Goal: Navigation & Orientation: Find specific page/section

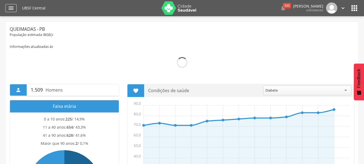
click at [16, 8] on div "" at bounding box center [10, 8] width 11 height 8
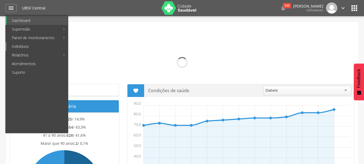
click at [23, 43] on link "Indivíduos" at bounding box center [36, 46] width 61 height 9
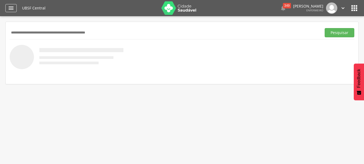
click at [10, 9] on icon "" at bounding box center [11, 8] width 6 height 6
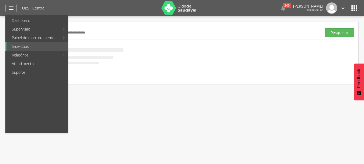
click at [123, 30] on link "Mapa da Cidade" at bounding box center [98, 29] width 61 height 9
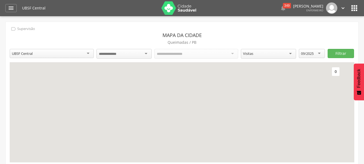
click at [166, 9] on img at bounding box center [178, 7] width 35 height 13
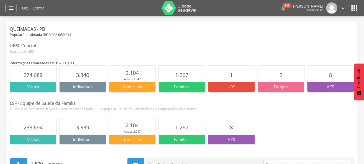
click at [356, 10] on icon "" at bounding box center [354, 8] width 9 height 9
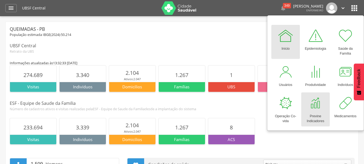
click at [312, 107] on div at bounding box center [315, 103] width 16 height 16
